Goal: Task Accomplishment & Management: Use online tool/utility

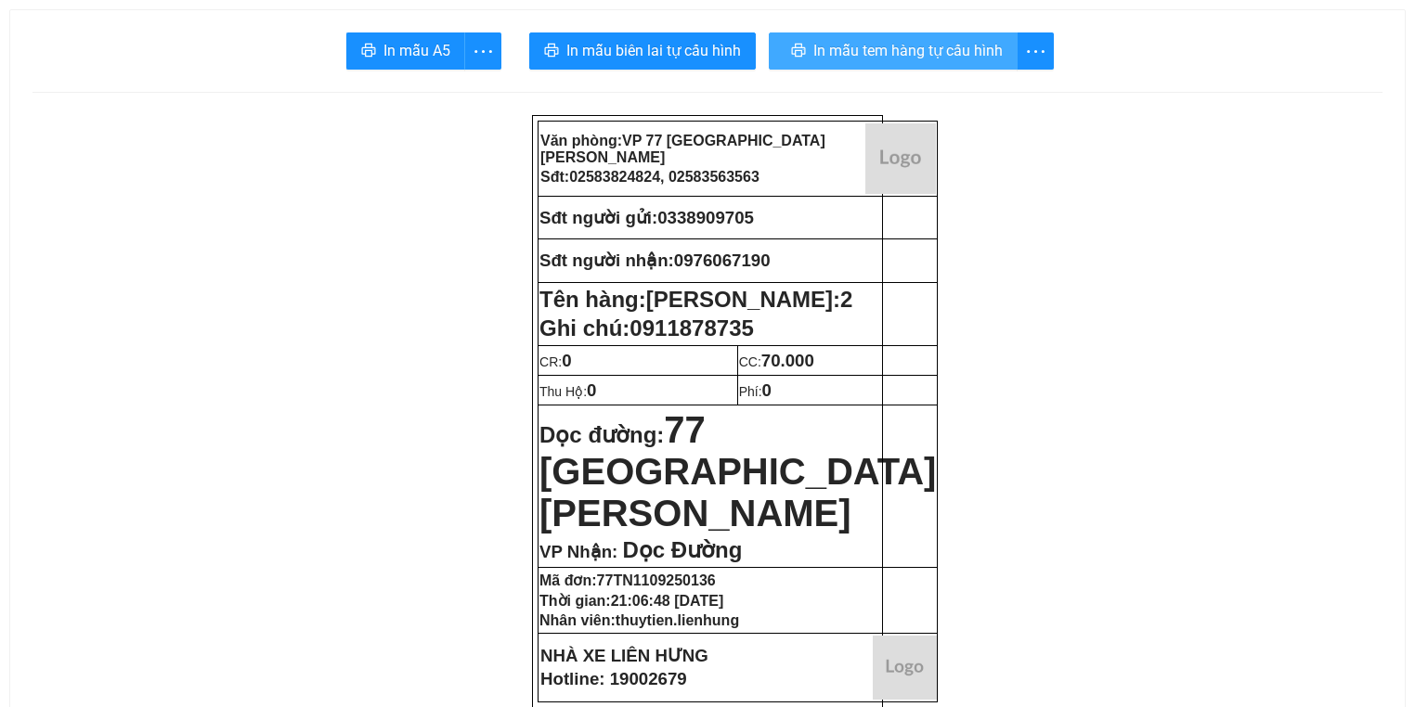
click at [827, 45] on span "In mẫu tem hàng tự cấu hình" at bounding box center [907, 50] width 189 height 23
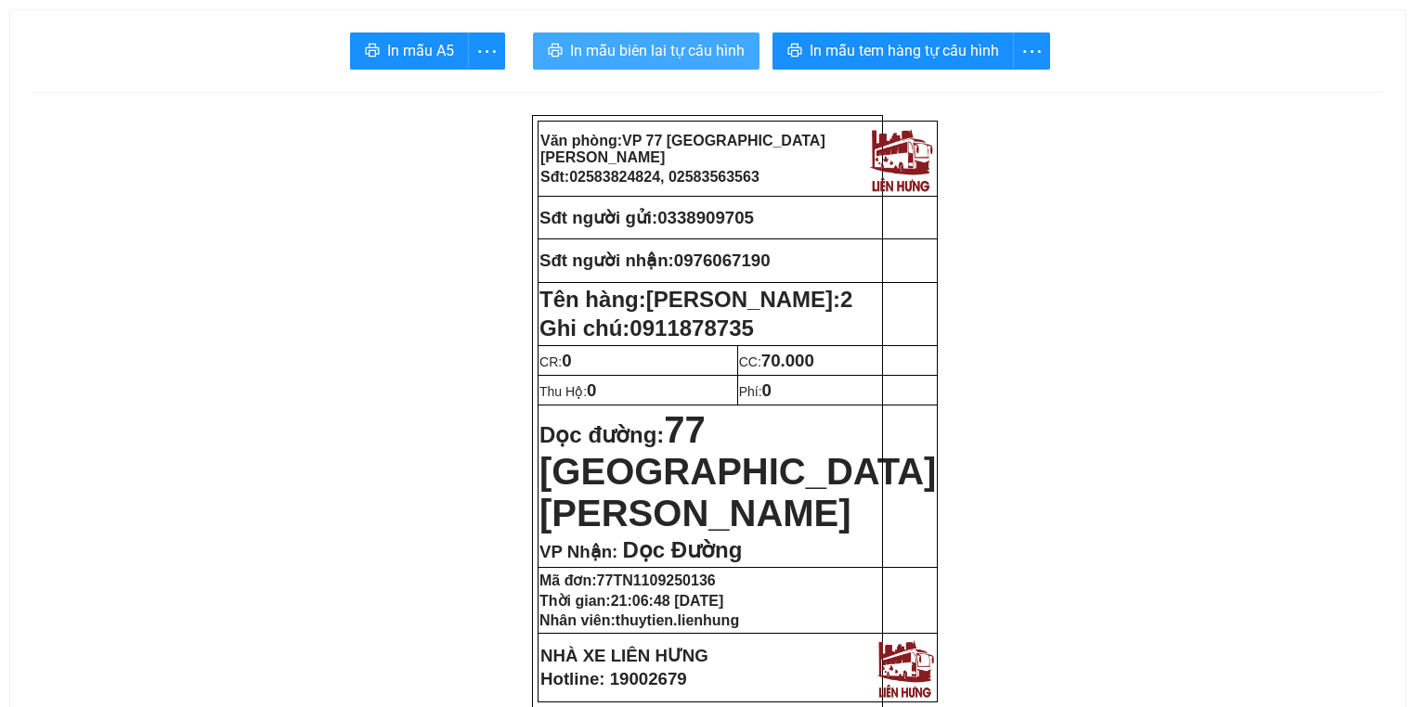
click at [683, 56] on span "In mẫu biên lai tự cấu hình" at bounding box center [657, 50] width 175 height 23
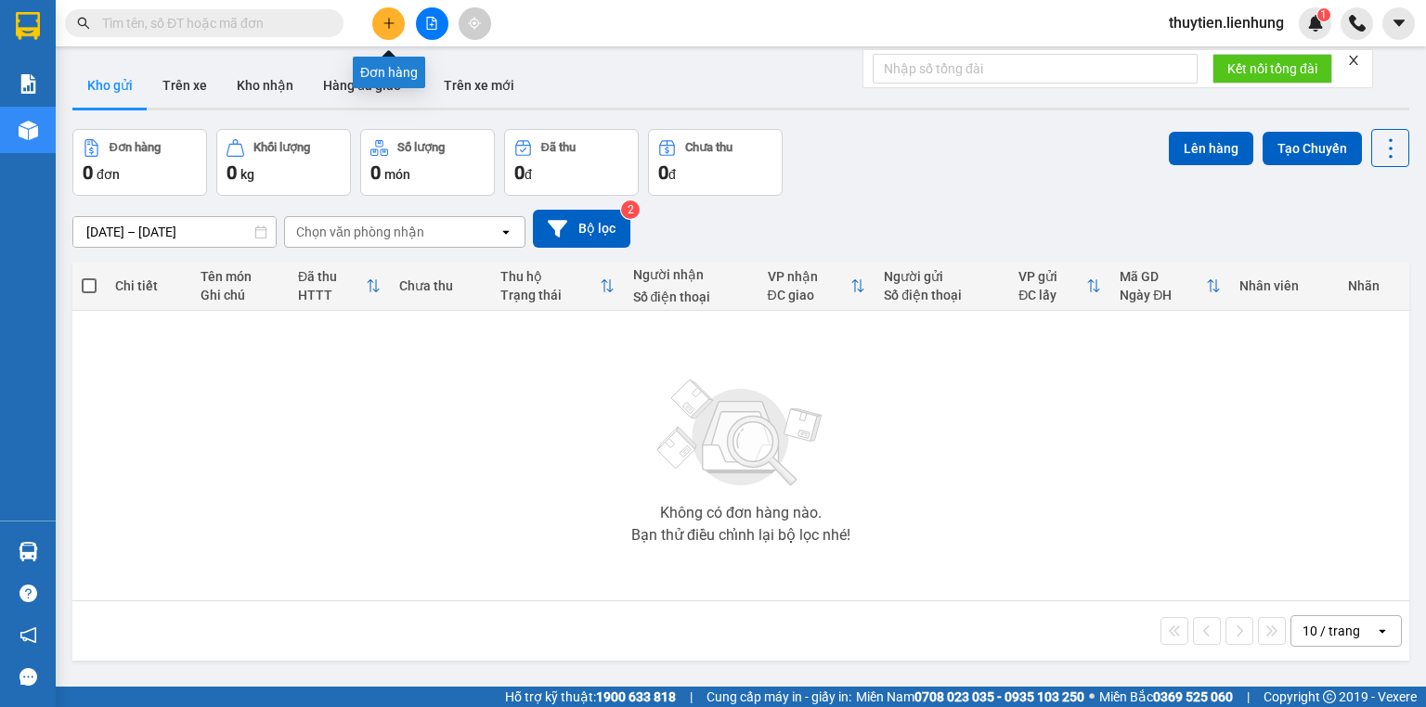
click at [432, 24] on icon "file-add" at bounding box center [432, 23] width 10 height 13
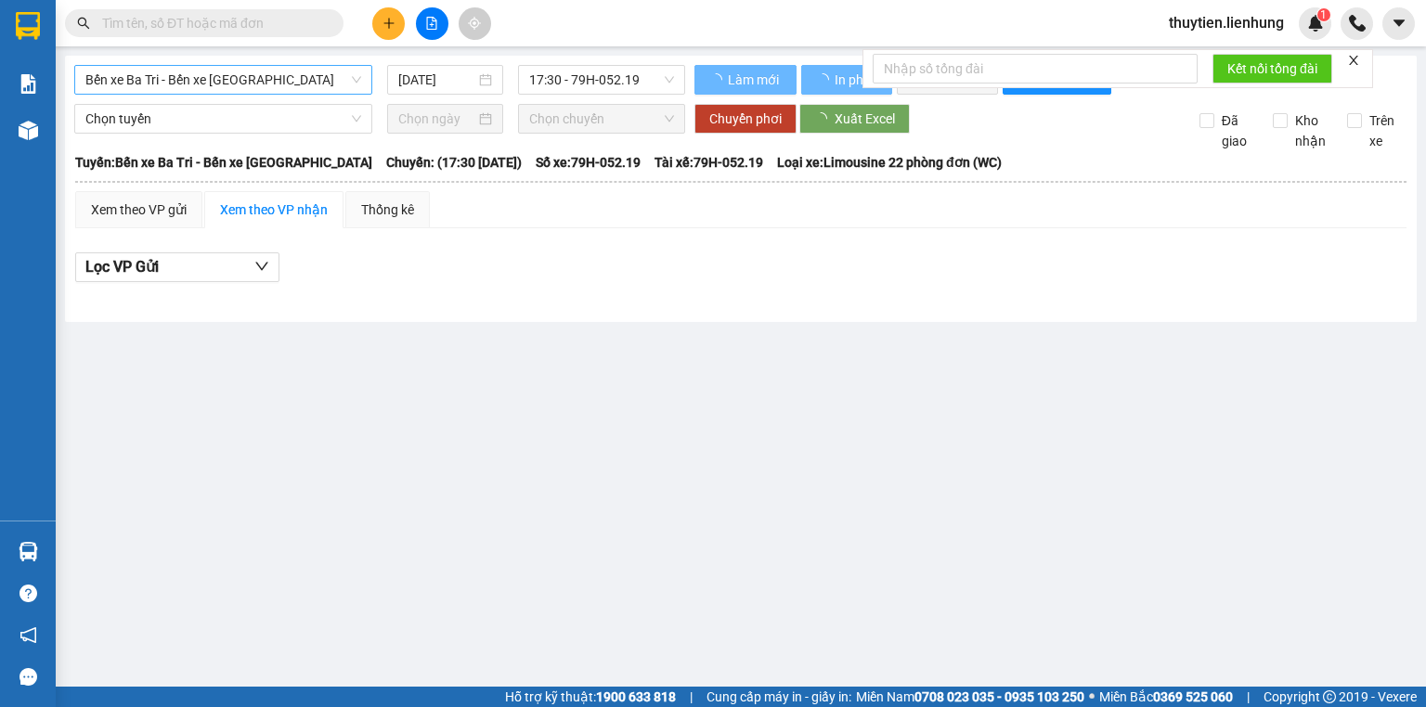
click at [239, 89] on span "Bến xe Ba Tri - Bến xe [GEOGRAPHIC_DATA]" at bounding box center [223, 80] width 276 height 28
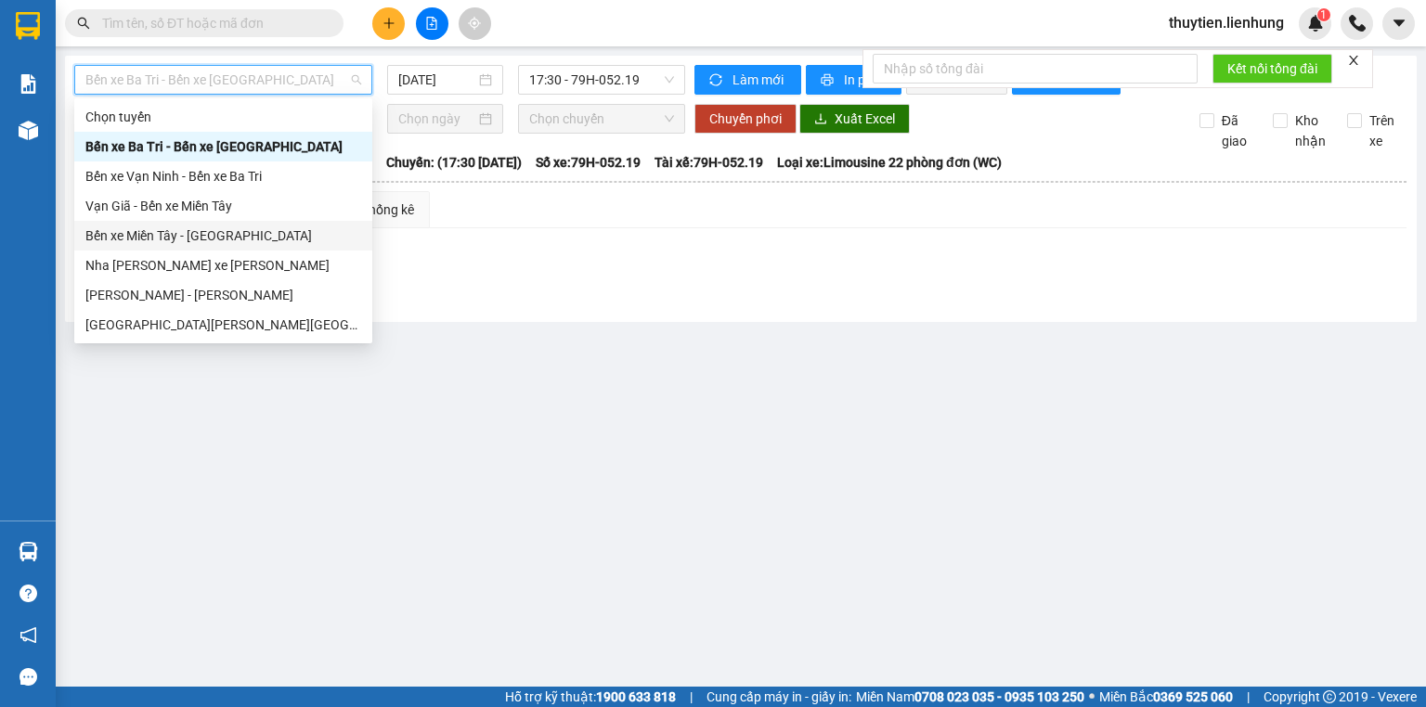
click at [198, 234] on div "Bến xe Miền Tây - [GEOGRAPHIC_DATA]" at bounding box center [223, 236] width 276 height 20
type input "[DATE]"
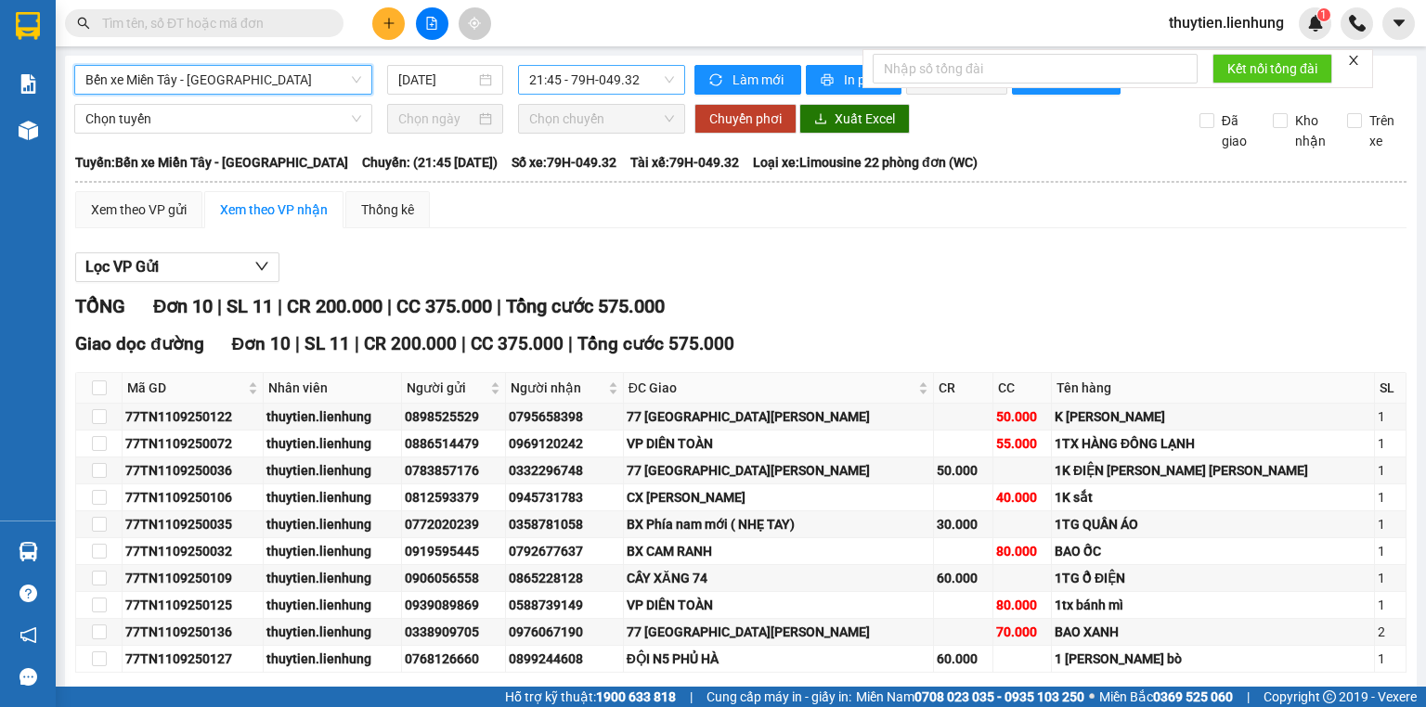
click at [634, 89] on span "21:45 - 79H-049.32" at bounding box center [602, 80] width 146 height 28
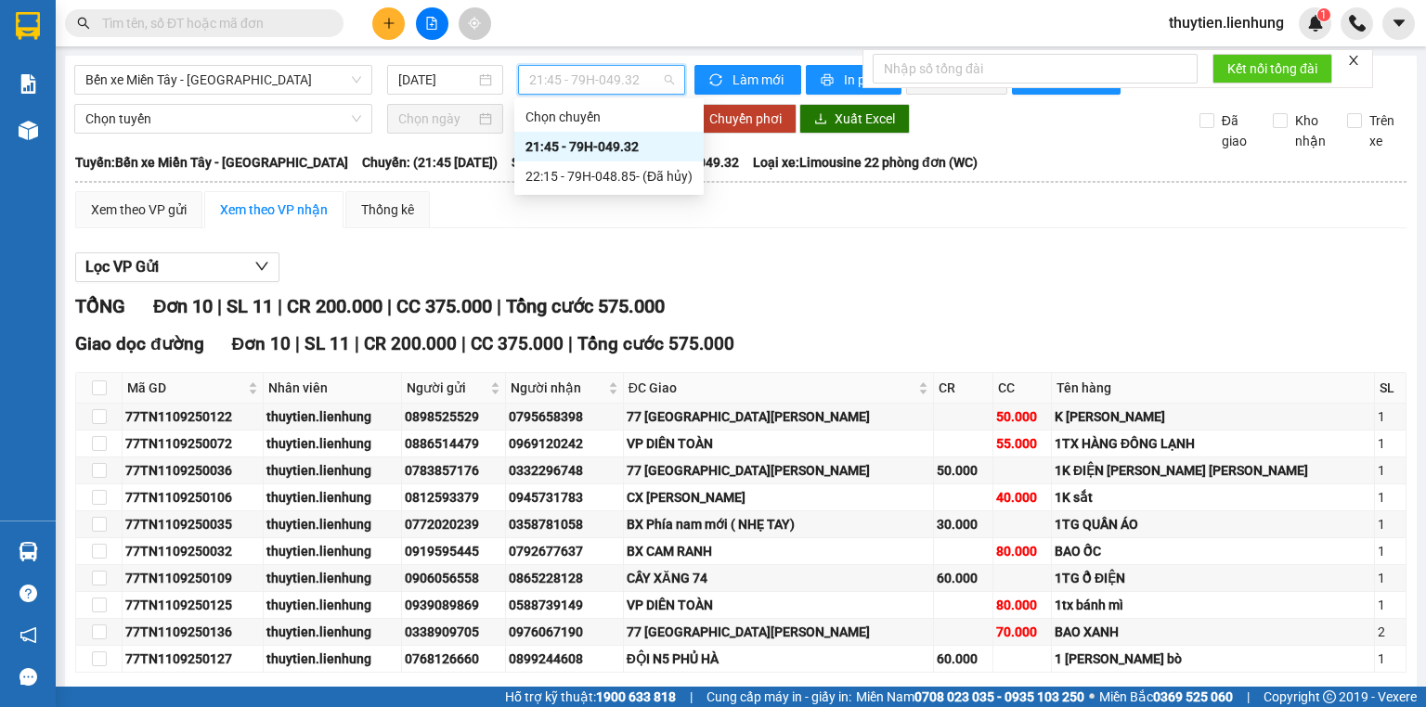
click at [590, 148] on div "21:45 - 79H-049.32" at bounding box center [608, 146] width 167 height 20
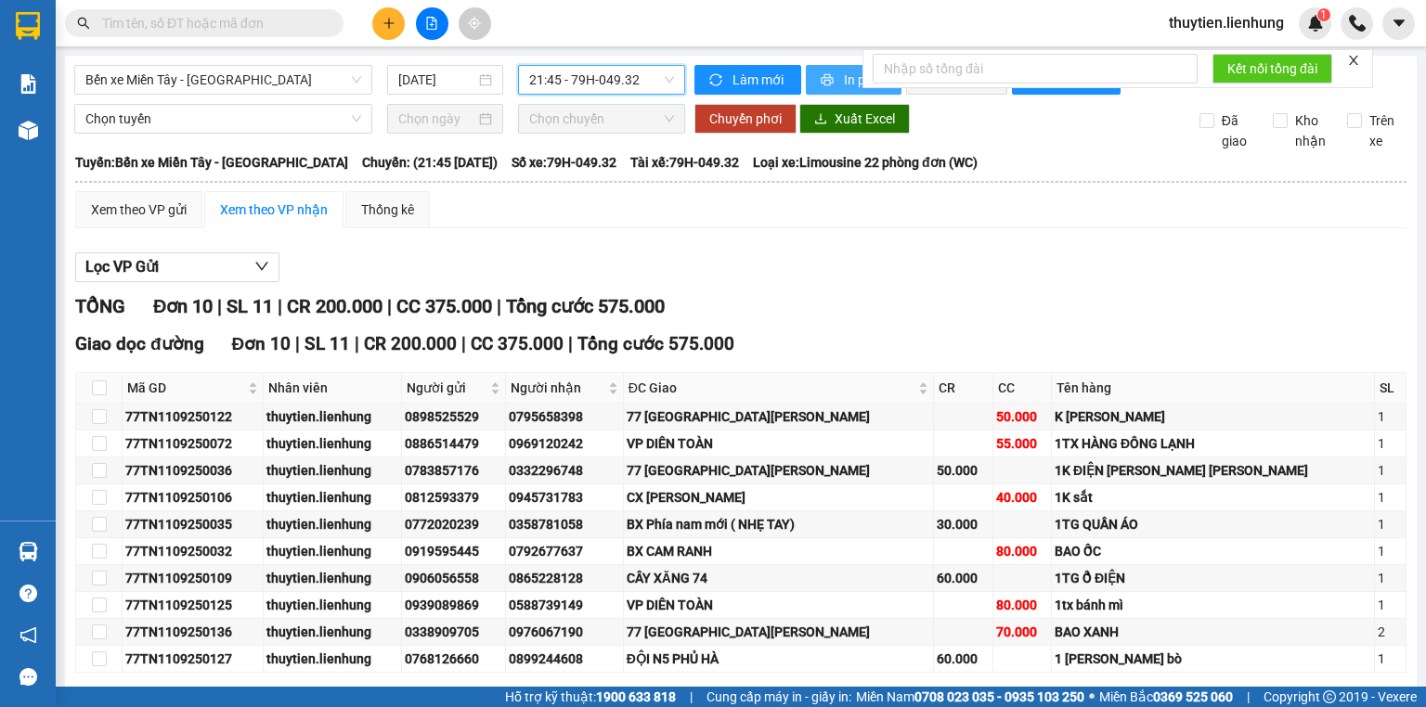
click at [808, 81] on button "In phơi" at bounding box center [854, 80] width 96 height 30
